Goal: Task Accomplishment & Management: Use online tool/utility

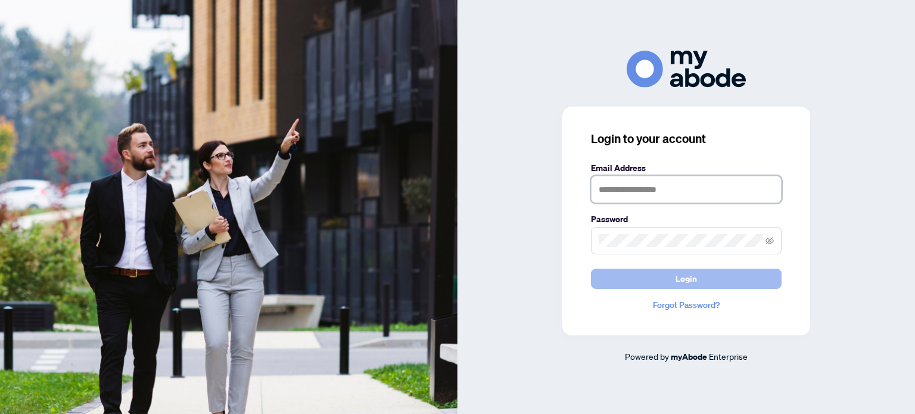
type input "**********"
click at [662, 280] on button "Login" at bounding box center [686, 279] width 191 height 20
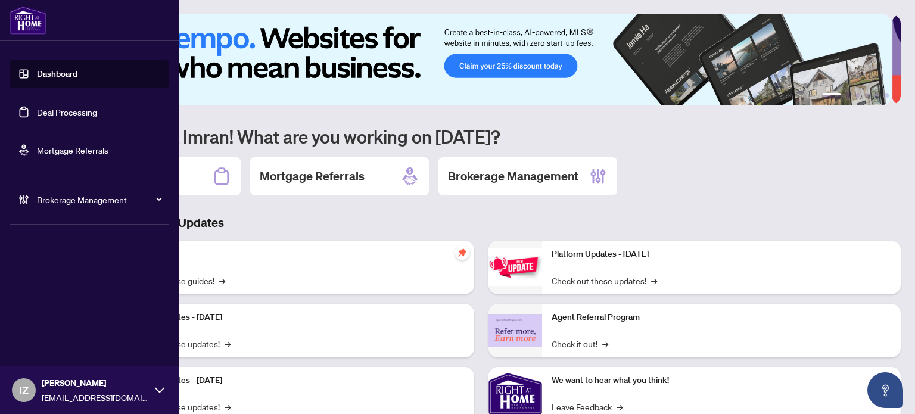
click at [76, 110] on link "Deal Processing" at bounding box center [67, 112] width 60 height 11
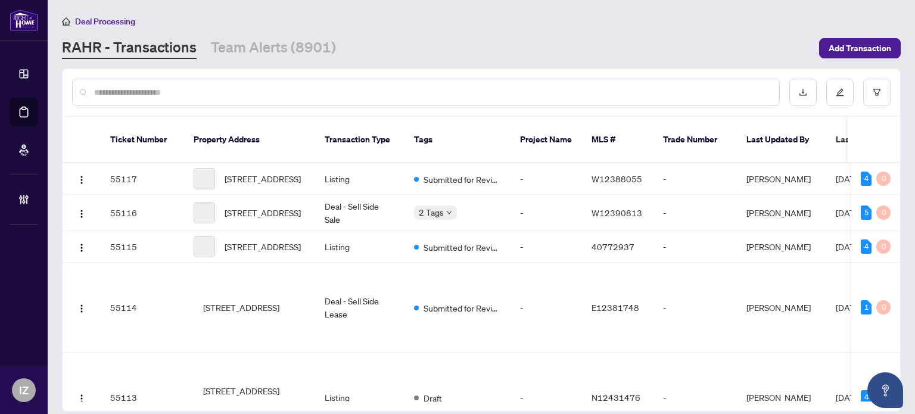
click at [533, 96] on input "text" at bounding box center [431, 92] width 675 height 13
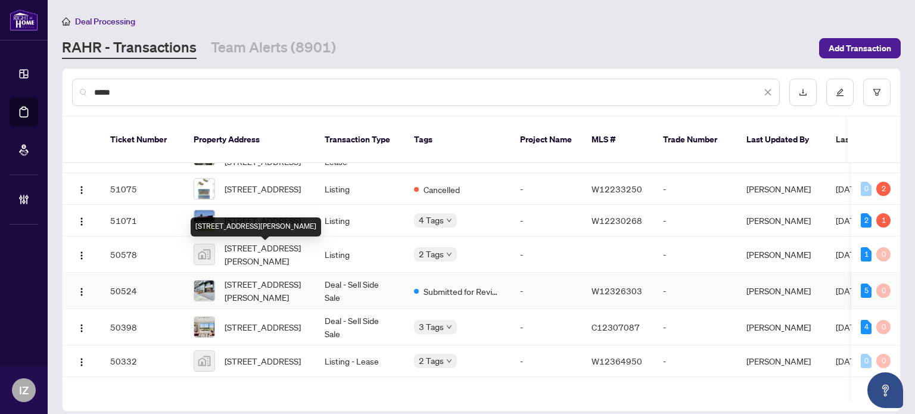
scroll to position [298, 0]
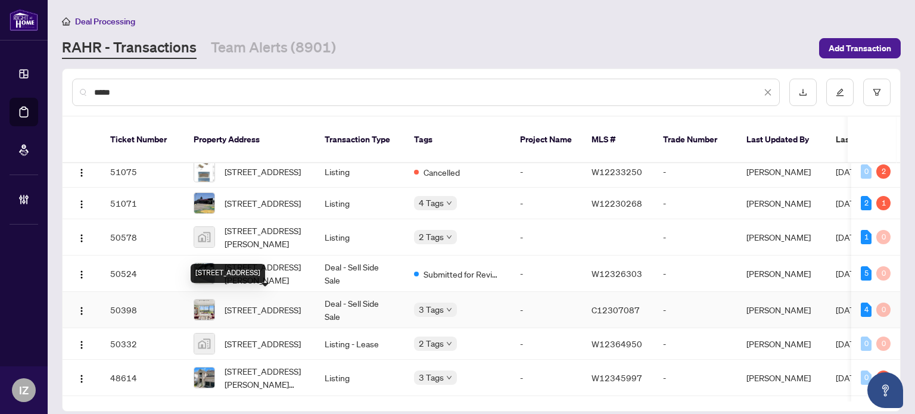
type input "****"
click at [288, 303] on span "[STREET_ADDRESS]" at bounding box center [263, 309] width 76 height 13
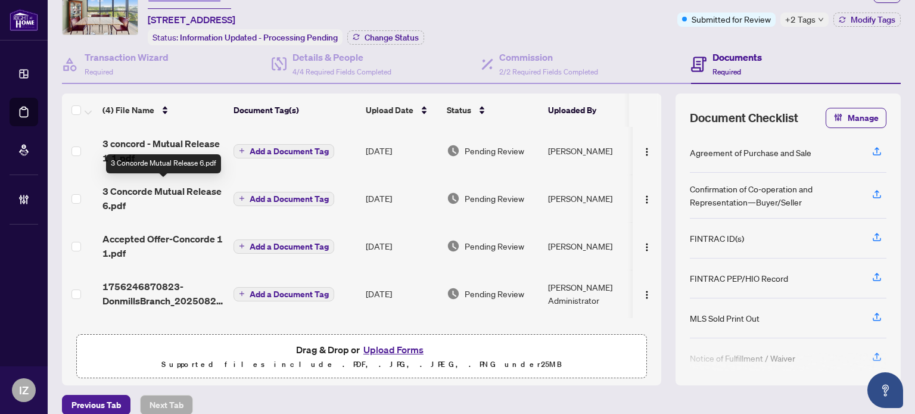
scroll to position [71, 0]
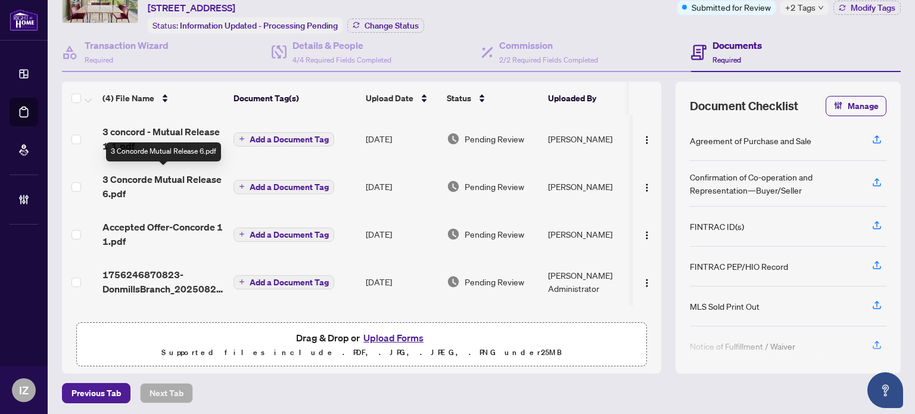
click at [151, 173] on span "3 Concorde Mutual Release 6.pdf" at bounding box center [163, 186] width 122 height 29
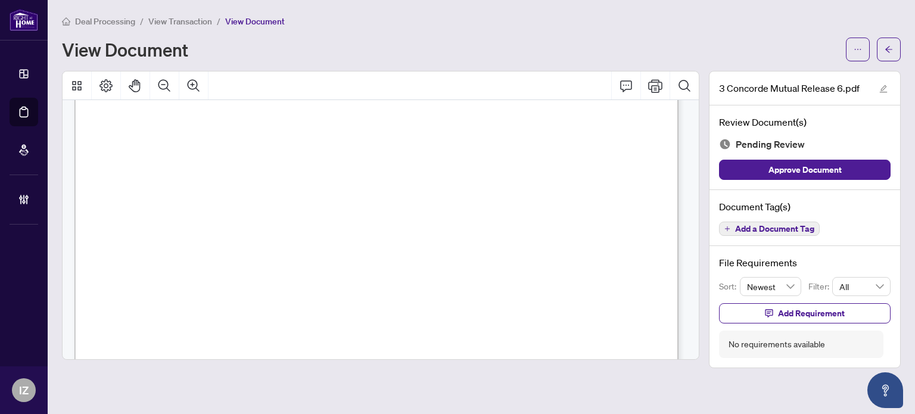
scroll to position [546, 0]
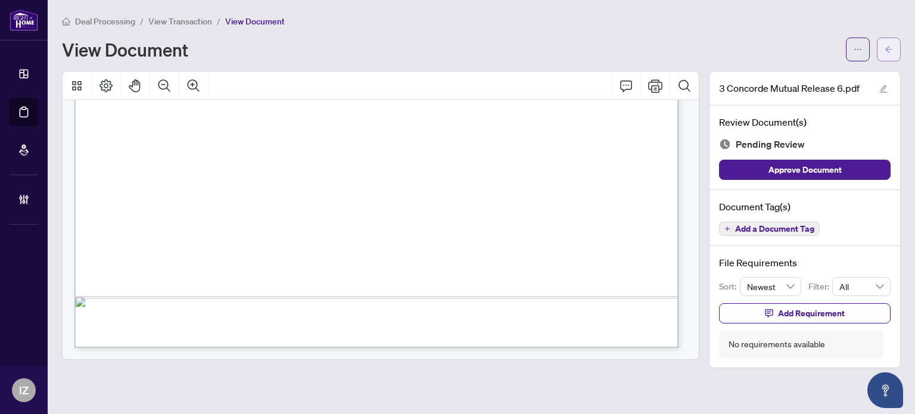
click at [895, 41] on button "button" at bounding box center [889, 50] width 24 height 24
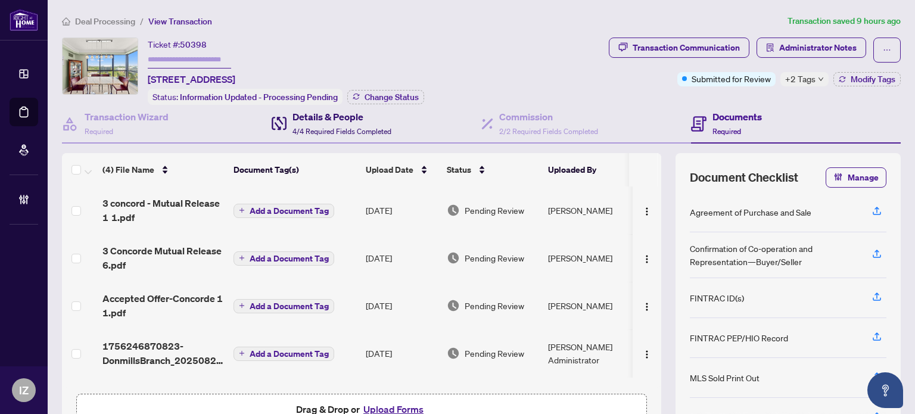
click at [384, 134] on div "Details & People 4/4 Required Fields Completed" at bounding box center [341, 124] width 99 height 28
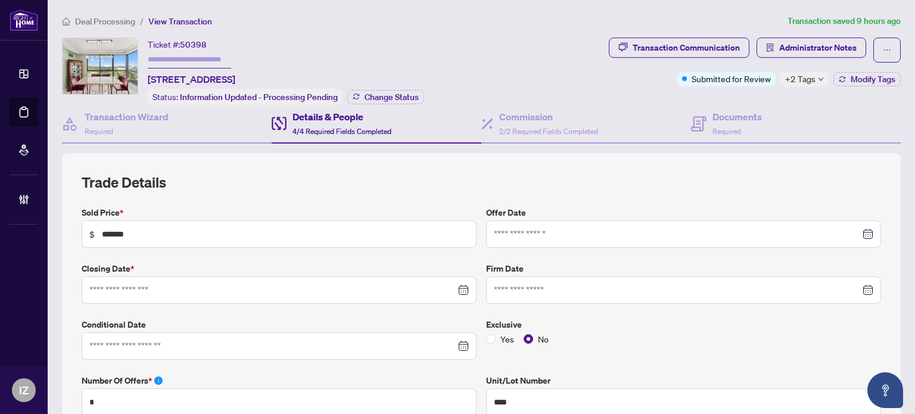
type input "**********"
click at [716, 123] on div "Documents Required" at bounding box center [736, 124] width 49 height 28
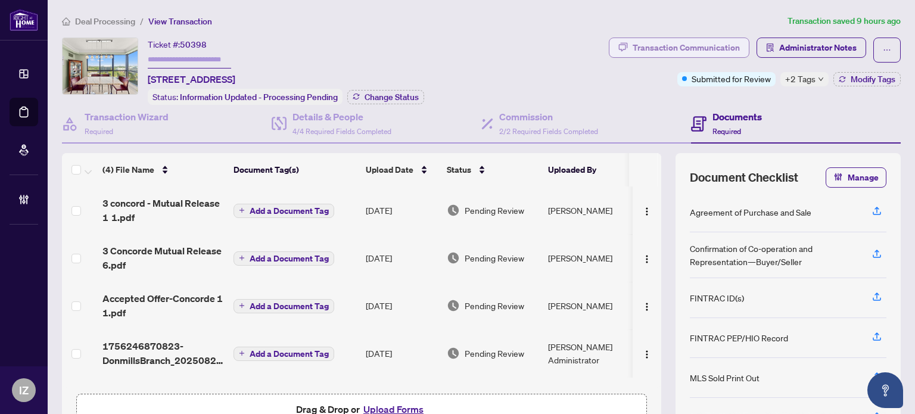
click at [641, 42] on div "Transaction Communication" at bounding box center [686, 47] width 107 height 19
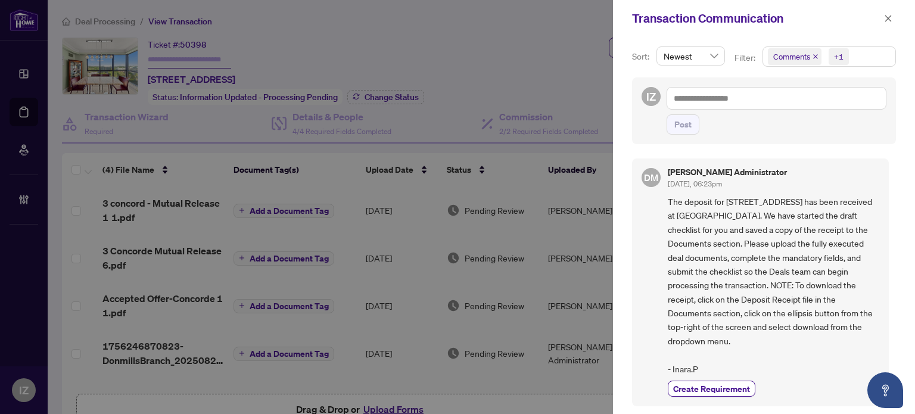
scroll to position [1, 0]
drag, startPoint x: 890, startPoint y: 21, endPoint x: 870, endPoint y: 27, distance: 21.1
click at [890, 21] on icon "close" at bounding box center [888, 18] width 8 height 8
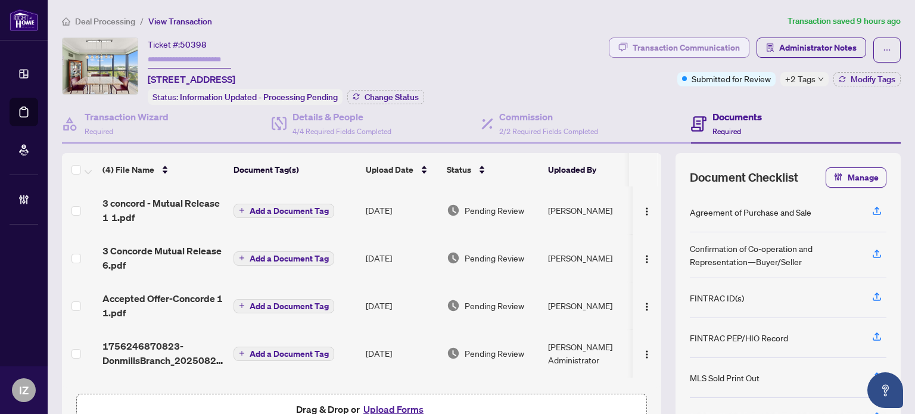
click at [708, 52] on div "Transaction Communication" at bounding box center [686, 47] width 107 height 19
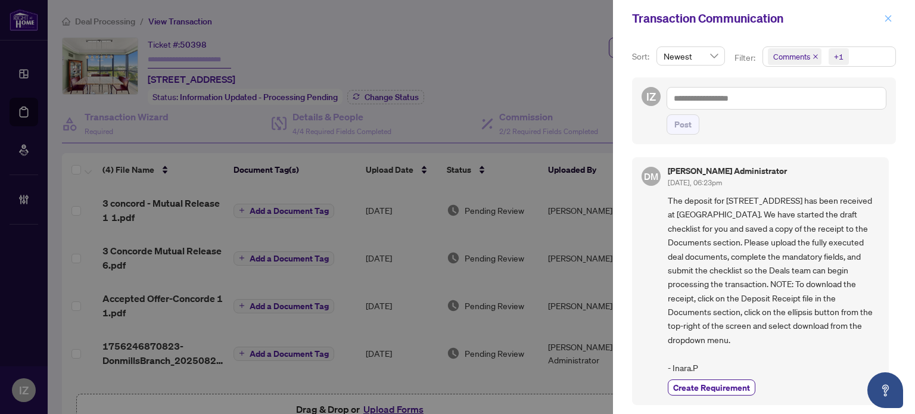
click at [885, 17] on icon "close" at bounding box center [888, 18] width 8 height 8
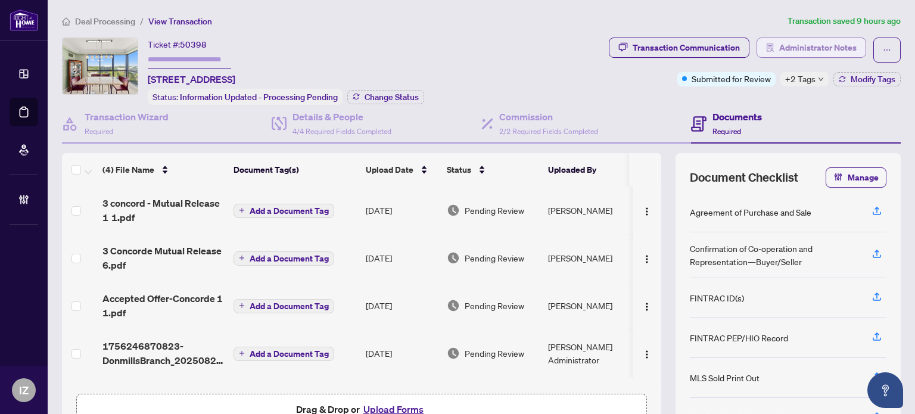
click at [833, 50] on span "Administrator Notes" at bounding box center [817, 47] width 77 height 19
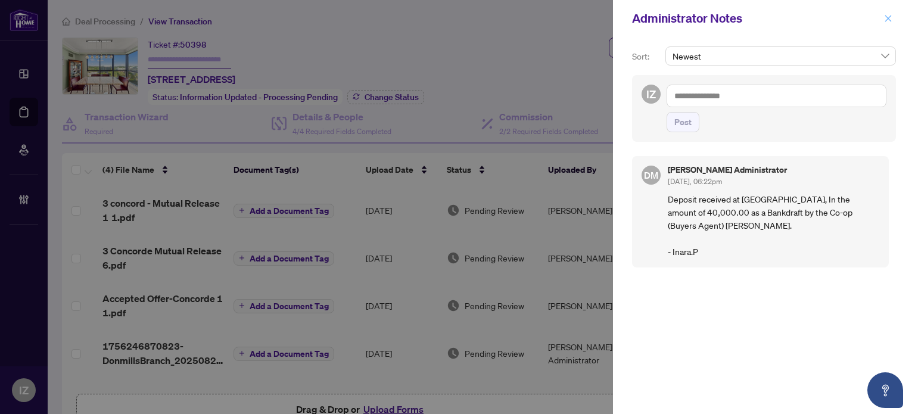
click at [887, 13] on span "button" at bounding box center [888, 18] width 8 height 19
